Goal: Task Accomplishment & Management: Use online tool/utility

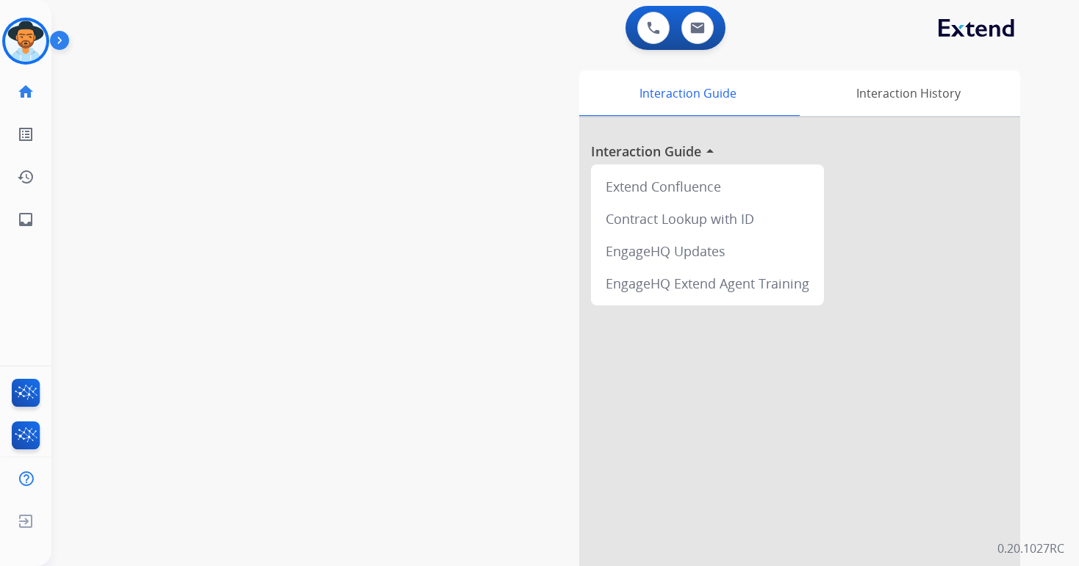
click at [60, 38] on img at bounding box center [62, 43] width 25 height 28
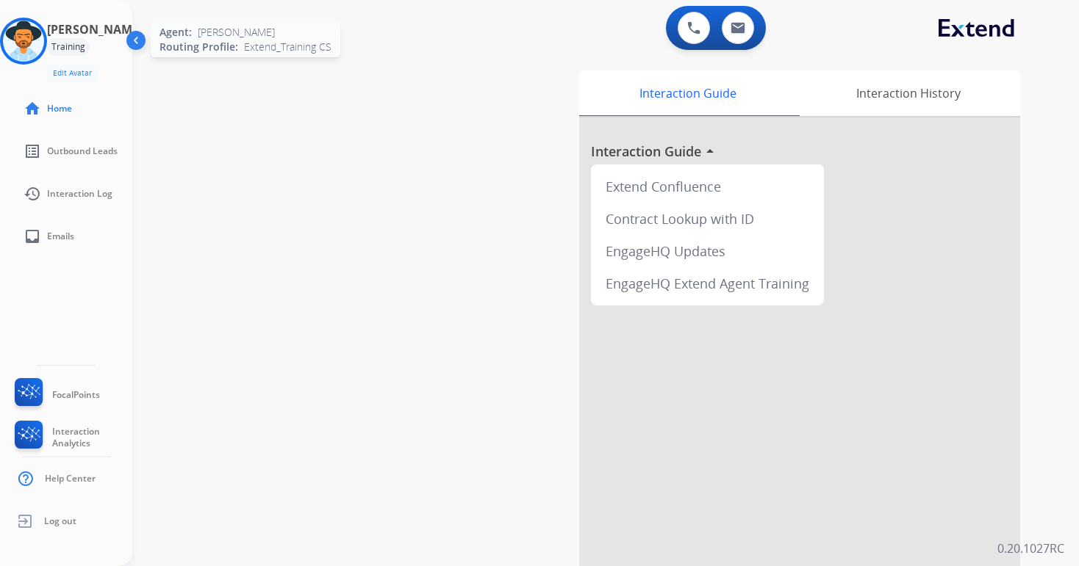
click at [39, 46] on img at bounding box center [23, 41] width 41 height 41
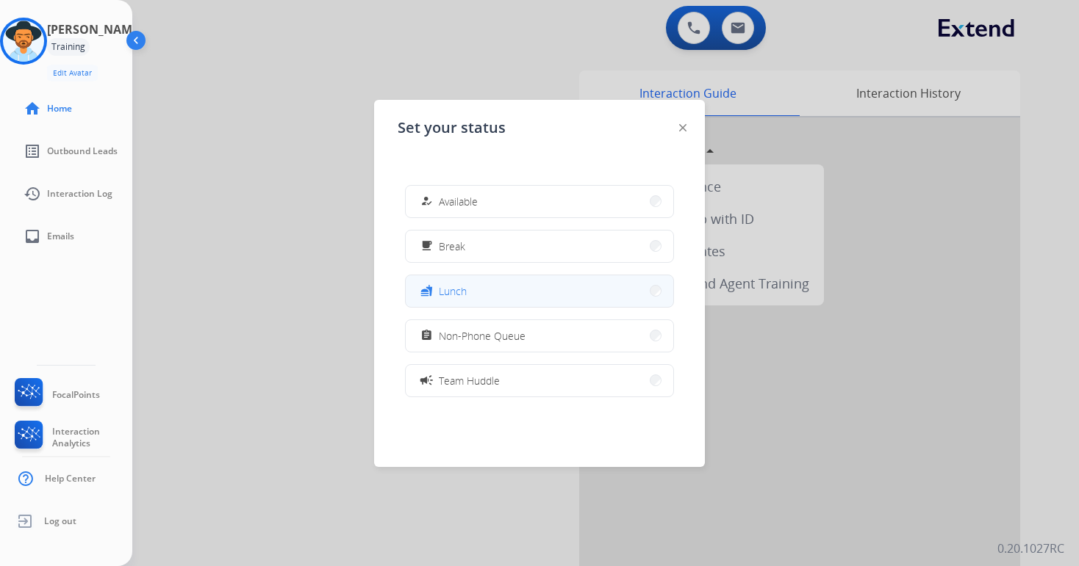
click at [650, 294] on button "fastfood Lunch" at bounding box center [539, 292] width 267 height 32
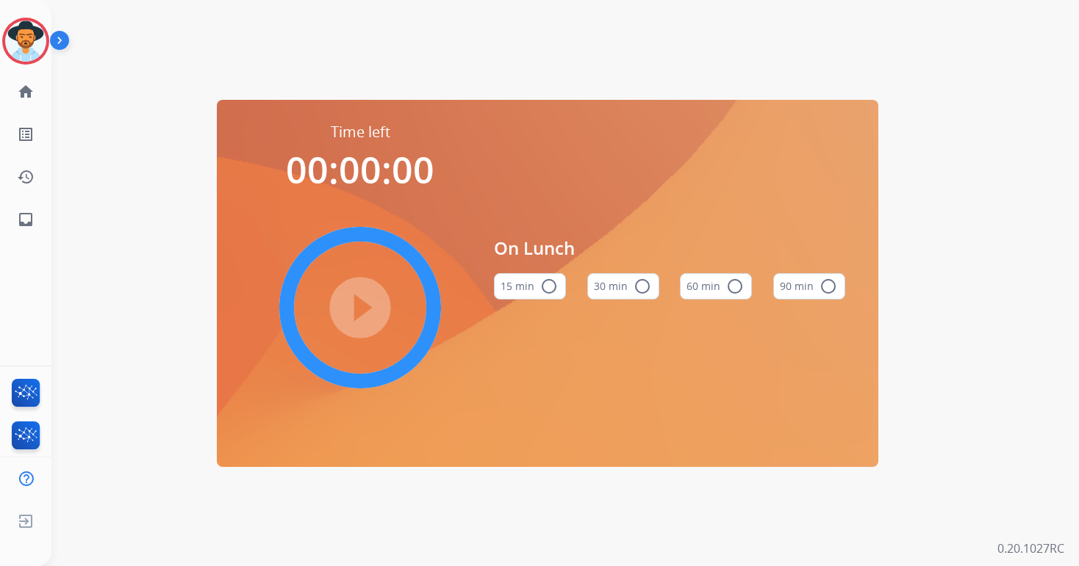
click at [640, 291] on mat-icon "radio_button_unchecked" at bounding box center [642, 287] width 18 height 18
click at [360, 312] on mat-icon "play_circle_filled" at bounding box center [360, 308] width 18 height 18
